Goal: Task Accomplishment & Management: Manage account settings

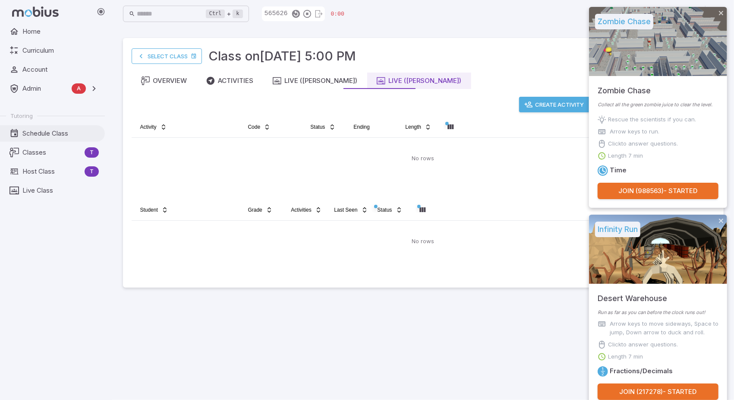
click at [48, 131] on span "Schedule Class" at bounding box center [60, 133] width 76 height 9
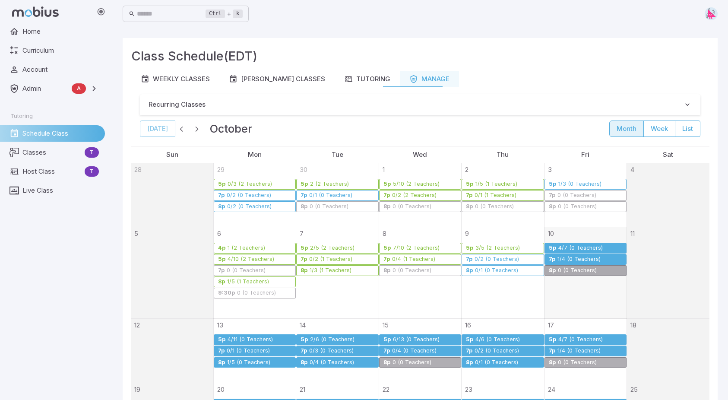
click at [573, 243] on link "5p 4/7 (0 Teachers)" at bounding box center [585, 248] width 82 height 11
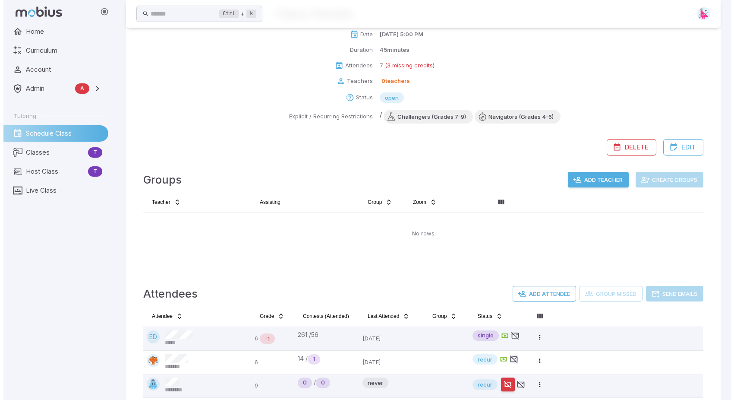
scroll to position [232, 0]
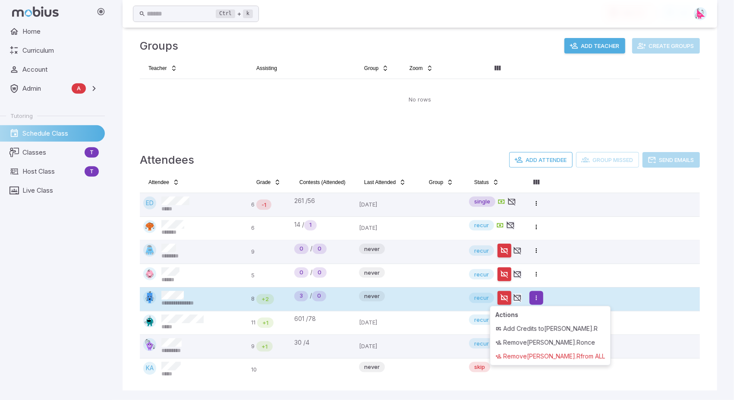
click at [537, 297] on html "**********" at bounding box center [367, 84] width 734 height 633
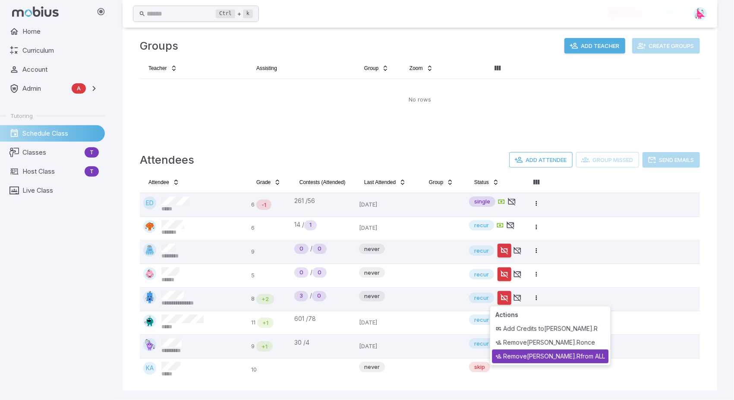
click at [551, 357] on div "Remove Alana.R from ALL" at bounding box center [550, 356] width 117 height 14
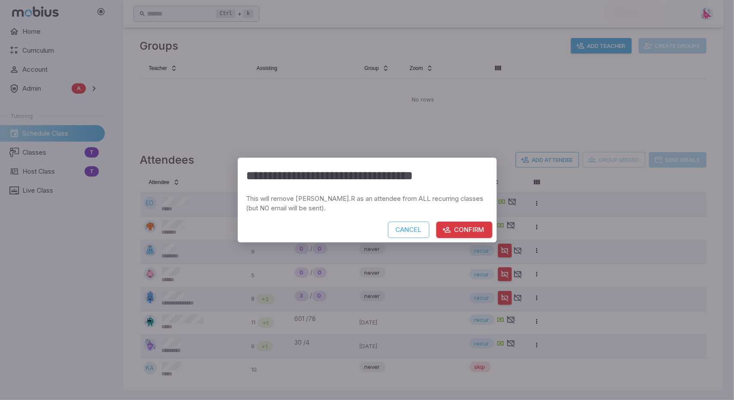
click at [472, 228] on button "Confirm" at bounding box center [464, 229] width 56 height 16
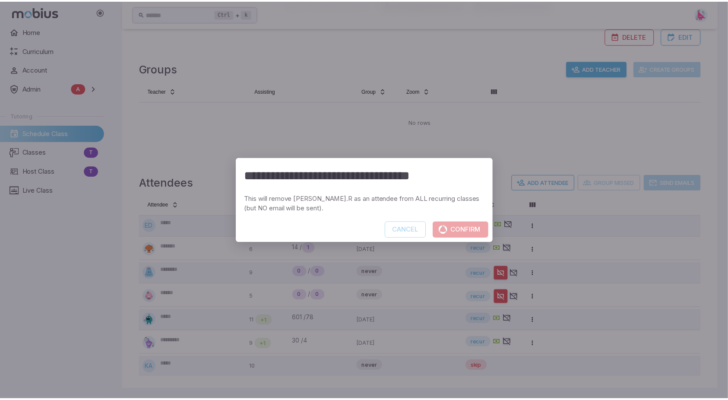
scroll to position [209, 0]
